Goal: Transaction & Acquisition: Subscribe to service/newsletter

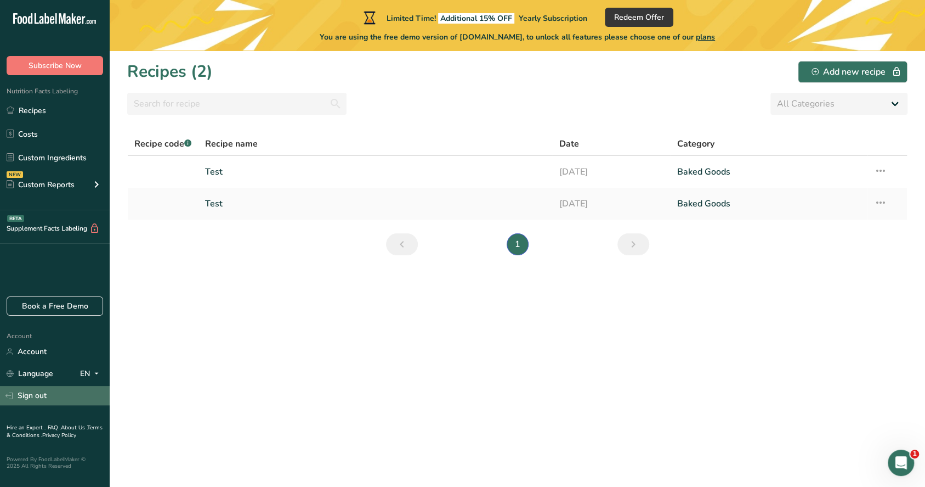
click at [44, 396] on link "Sign out" at bounding box center [55, 395] width 110 height 19
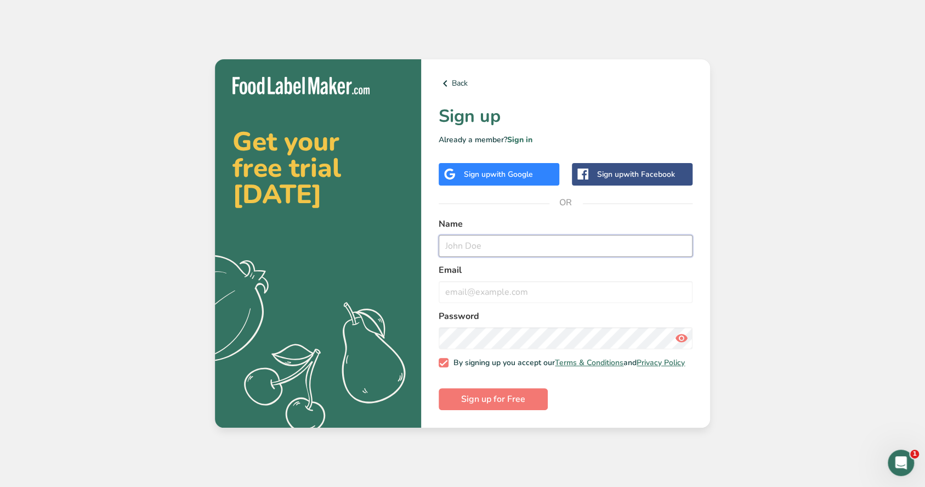
click at [498, 248] on input "text" at bounding box center [566, 246] width 254 height 22
type input "Test.US@test.com"
click at [523, 238] on input "Test.US@test.com" at bounding box center [566, 246] width 254 height 22
paste input "Test.US@test.com"
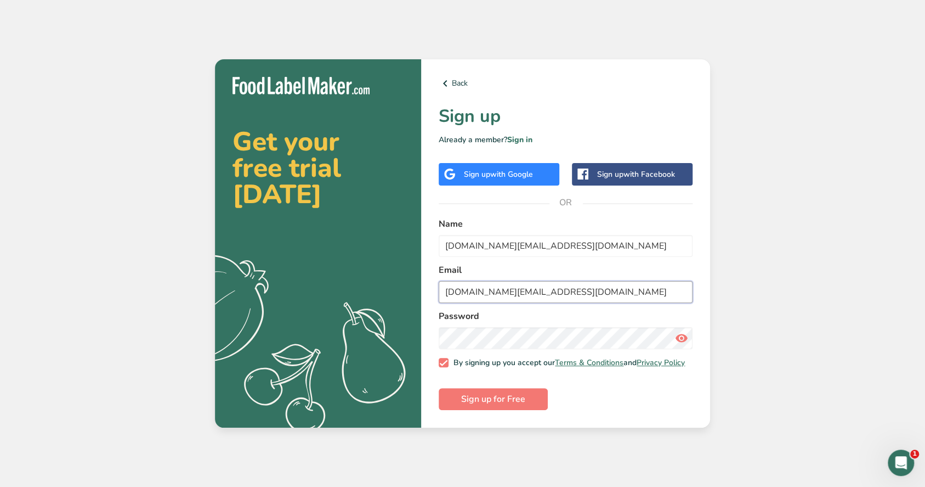
type input "Test.US@test.com"
click at [498, 321] on div "Password" at bounding box center [566, 328] width 254 height 39
click at [630, 387] on form "Name Test.US@test.com Email Test.US@test.com Password By signing up you accept …" at bounding box center [566, 313] width 254 height 193
click at [530, 398] on button "Sign up for Free" at bounding box center [493, 399] width 109 height 22
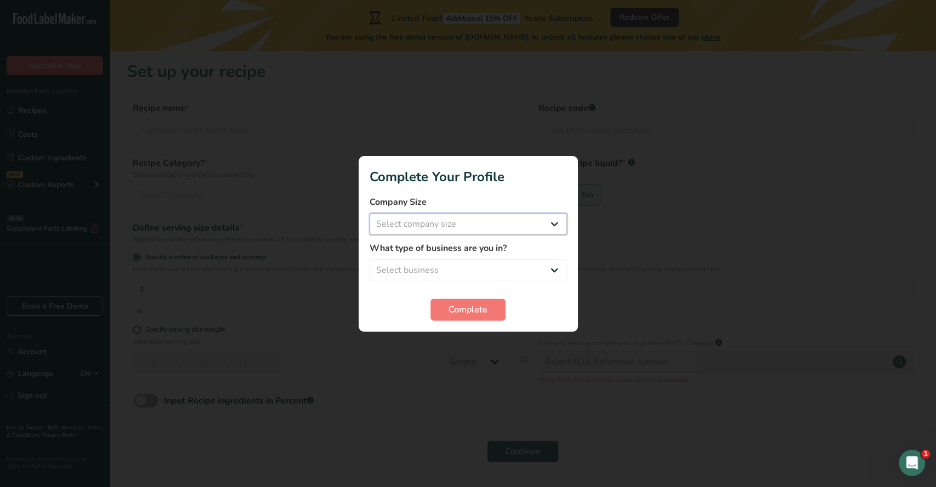
click at [449, 222] on select "Select company size Fewer than 10 Employees 10 to 50 Employees 51 to 500 Employ…" at bounding box center [468, 224] width 197 height 22
select select "1"
click at [370, 213] on select "Select company size Fewer than 10 Employees 10 to 50 Employees 51 to 500 Employ…" at bounding box center [468, 224] width 197 height 22
click at [406, 278] on select "Select business Packaged Food Manufacturer Restaurant & Cafe Bakery Meal Plans …" at bounding box center [468, 270] width 197 height 22
select select "2"
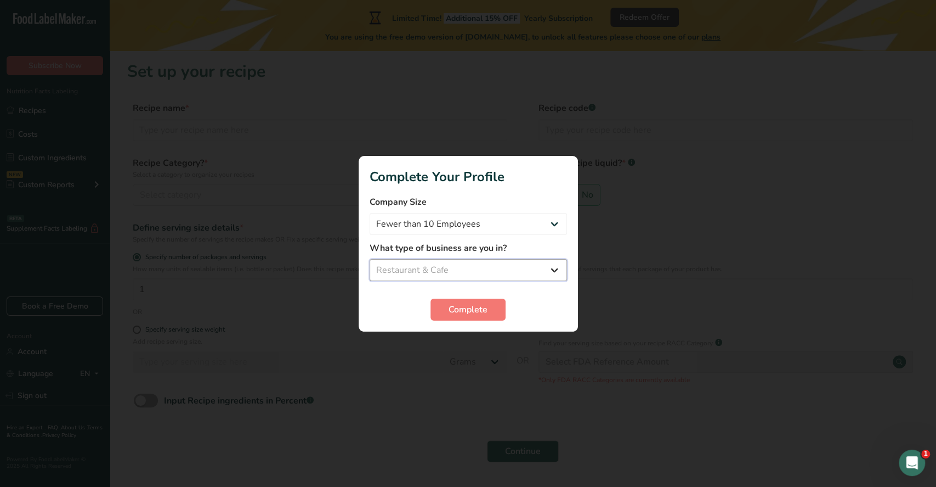
click at [370, 259] on select "Select business Packaged Food Manufacturer Restaurant & Cafe Bakery Meal Plans …" at bounding box center [468, 270] width 197 height 22
click at [486, 312] on span "Complete" at bounding box center [468, 309] width 39 height 13
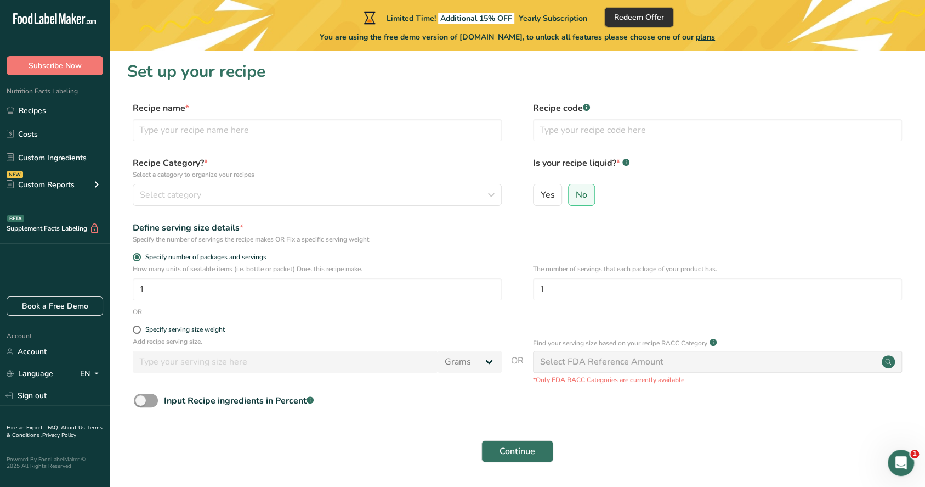
click at [642, 18] on span "Redeem Offer" at bounding box center [639, 18] width 50 height 12
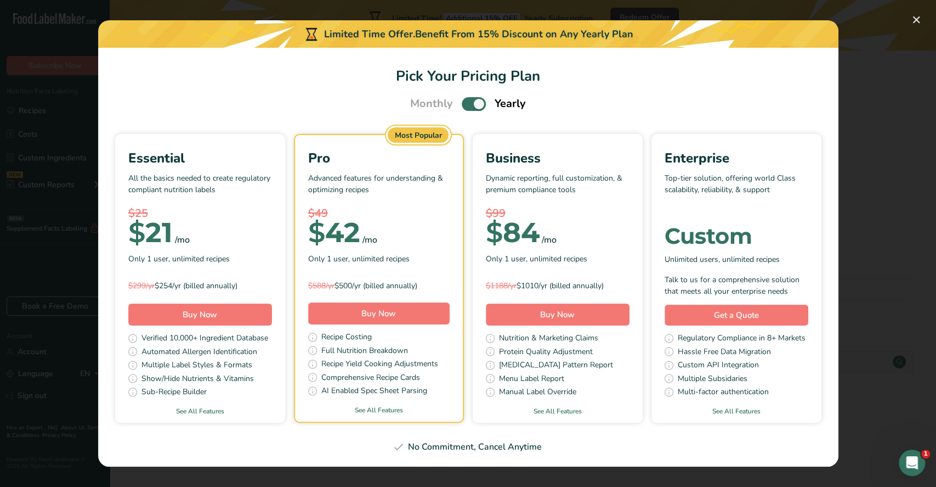
click at [470, 100] on span "Pick Your Pricing Plan Modal" at bounding box center [474, 104] width 24 height 14
click at [469, 100] on input "Pick Your Pricing Plan Modal" at bounding box center [465, 103] width 7 height 7
checkbox input "false"
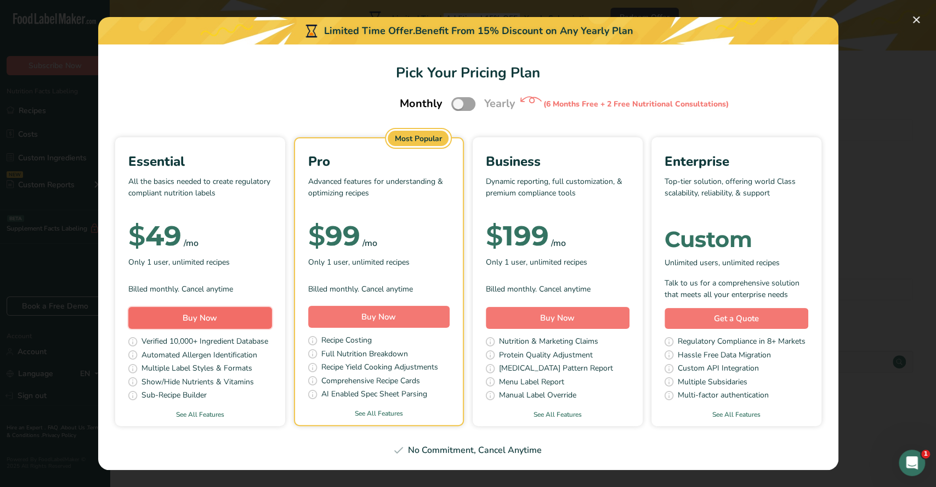
click at [213, 312] on span "Buy Now" at bounding box center [200, 317] width 35 height 11
